Goal: Information Seeking & Learning: Learn about a topic

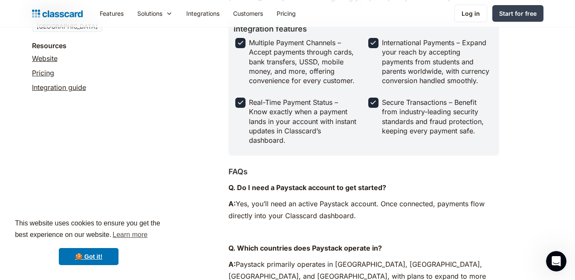
scroll to position [189, 0]
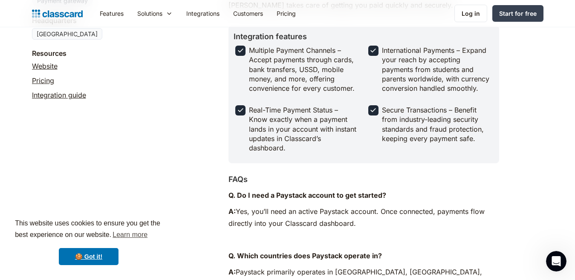
click at [38, 80] on link "Pricing" at bounding box center [43, 80] width 22 height 10
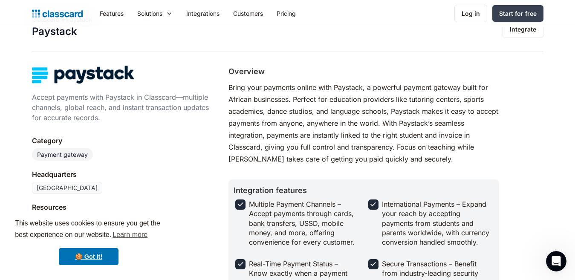
click at [288, 13] on link "Pricing" at bounding box center [286, 13] width 33 height 19
